Goal: Information Seeking & Learning: Learn about a topic

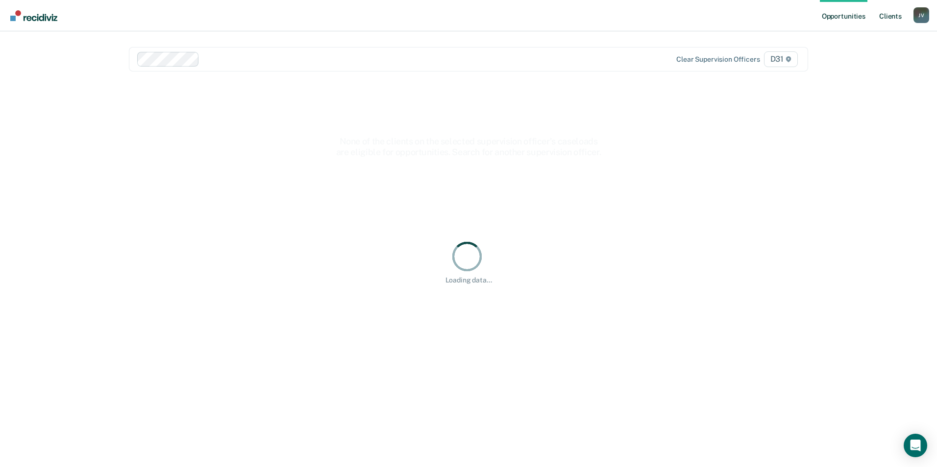
click at [884, 14] on link "Client s" at bounding box center [890, 15] width 26 height 31
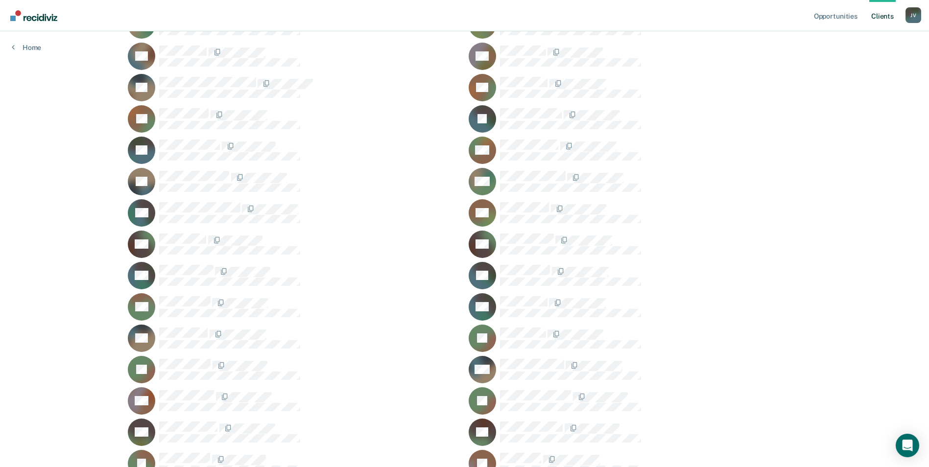
scroll to position [735, 0]
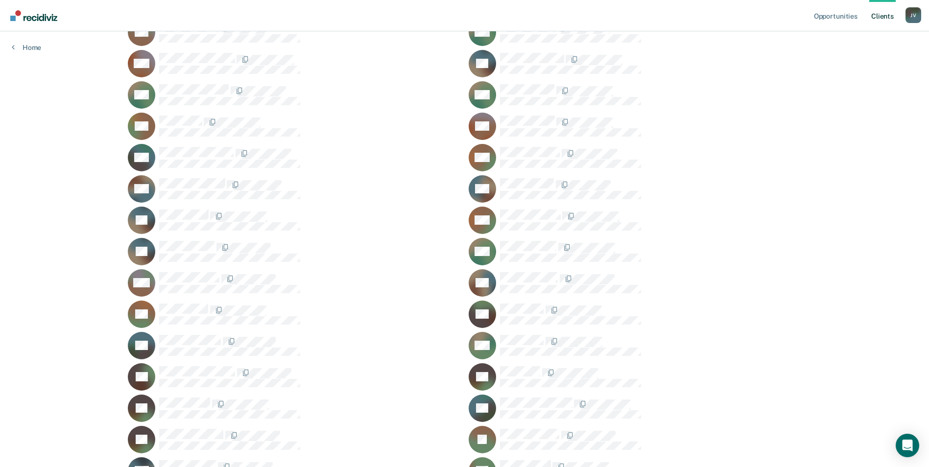
scroll to position [1274, 0]
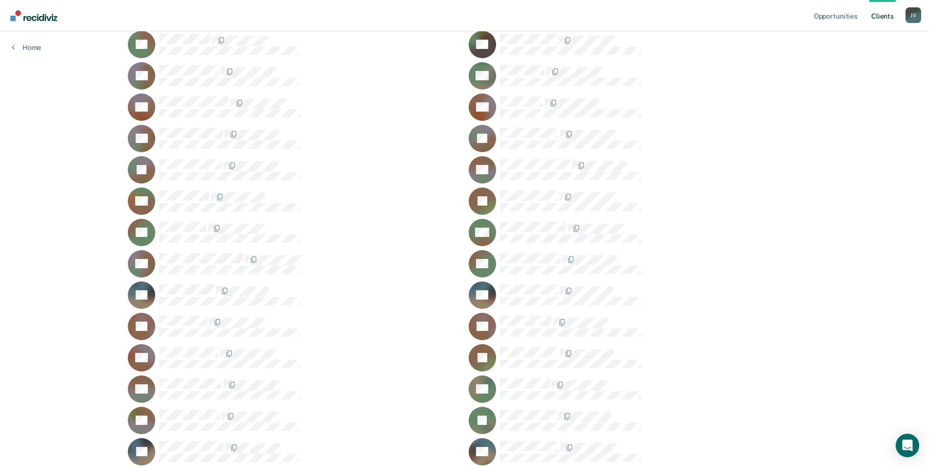
scroll to position [1862, 0]
